Goal: Information Seeking & Learning: Learn about a topic

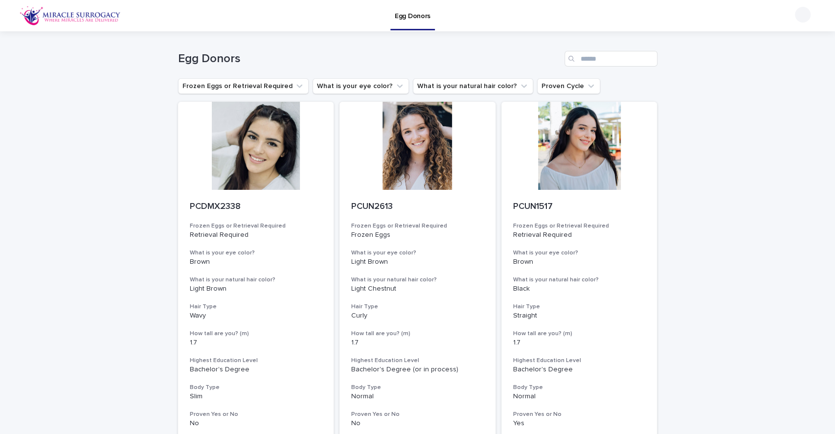
click at [367, 83] on button "What is your eye color?" at bounding box center [361, 86] width 96 height 16
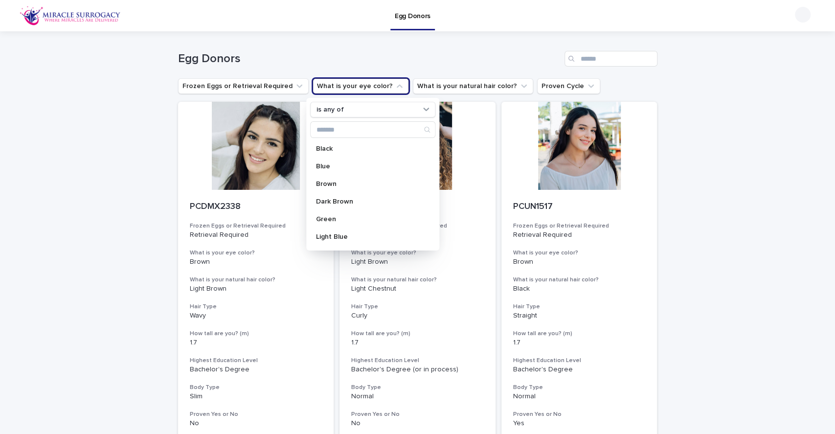
click at [347, 236] on p "Light Blue" at bounding box center [368, 236] width 104 height 7
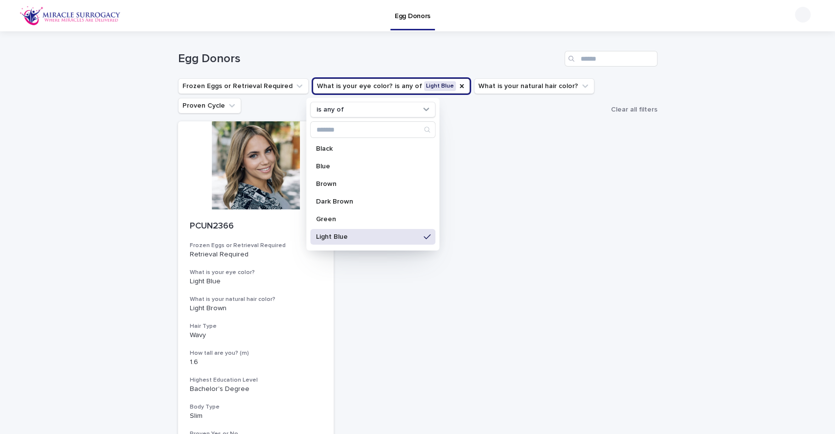
click at [347, 236] on p "Light Blue" at bounding box center [368, 236] width 104 height 7
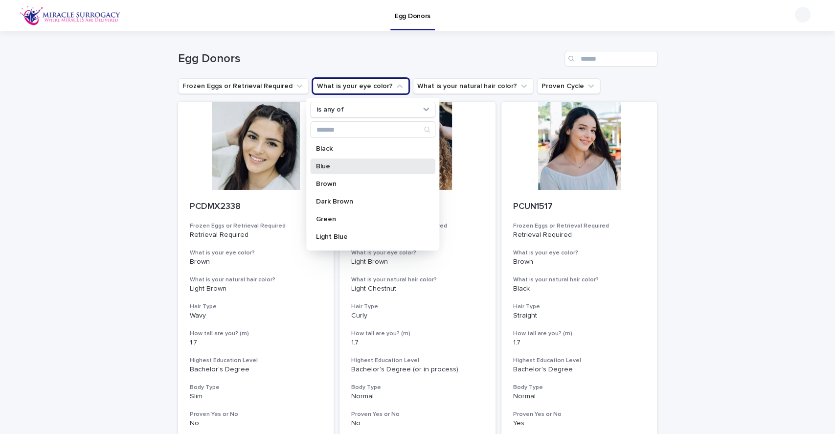
click at [350, 166] on p "Blue" at bounding box center [368, 166] width 104 height 7
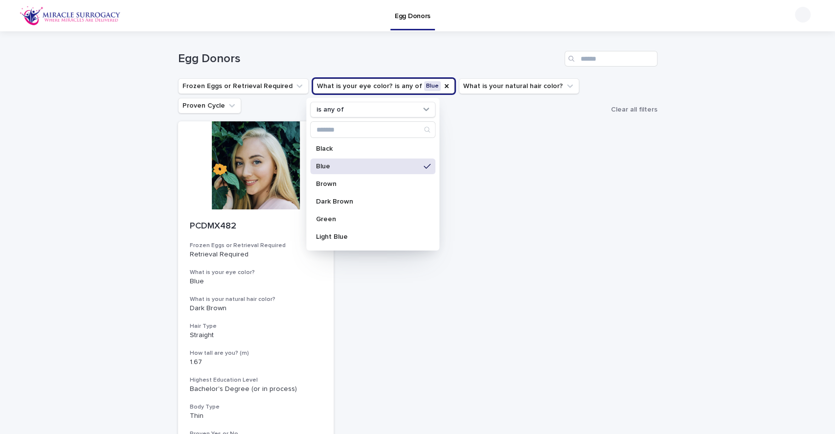
click at [350, 166] on p "Blue" at bounding box center [368, 166] width 104 height 7
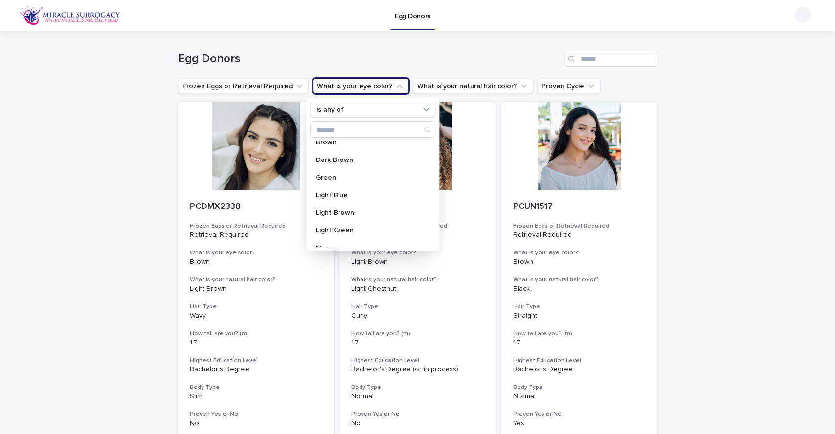
scroll to position [46, 0]
click at [355, 224] on p "Light Green" at bounding box center [368, 225] width 104 height 7
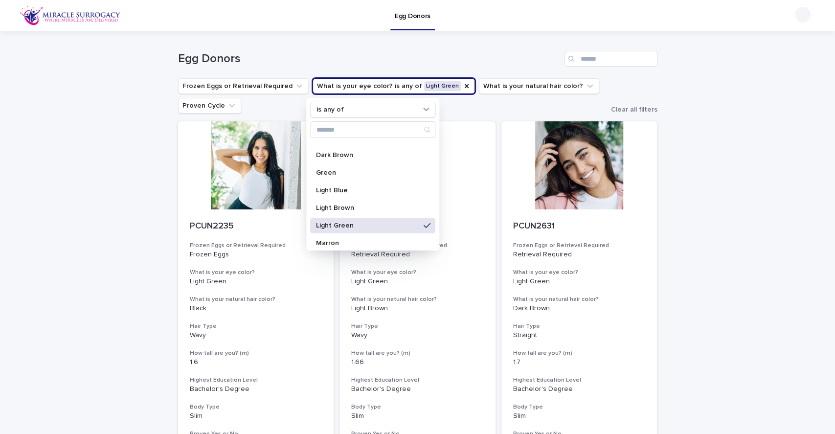
scroll to position [191, 0]
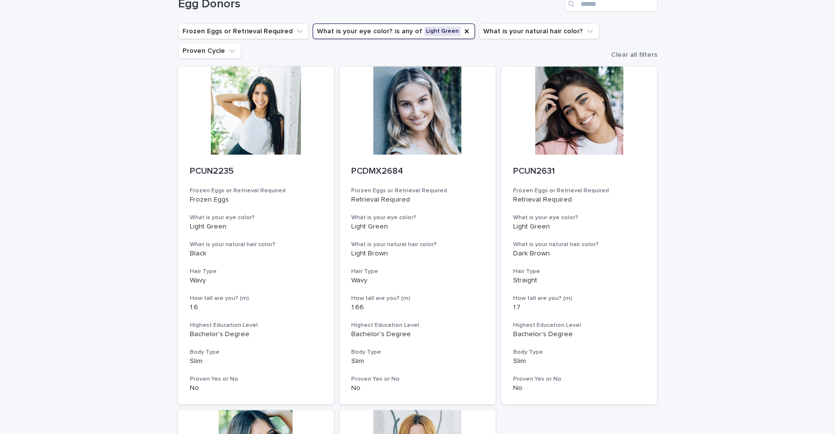
scroll to position [0, 0]
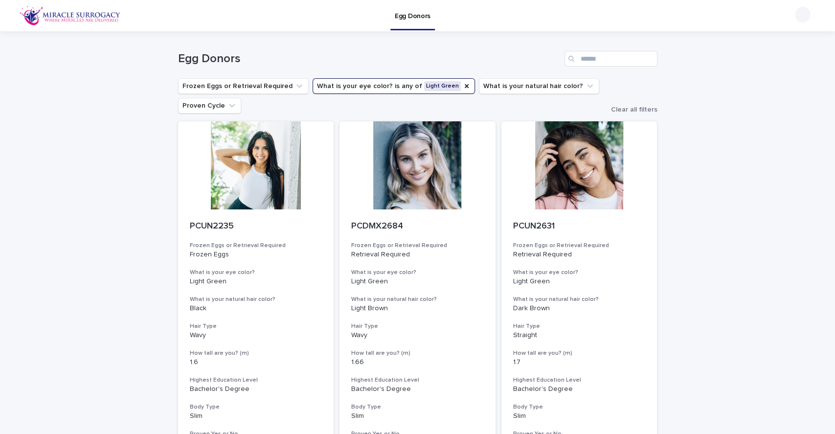
click at [465, 85] on icon "What is your eye color?" at bounding box center [467, 86] width 4 height 4
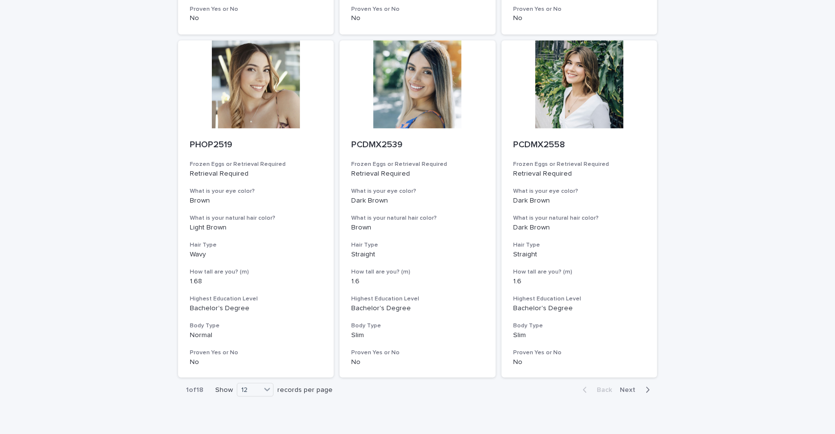
scroll to position [1135, 0]
